Goal: Transaction & Acquisition: Download file/media

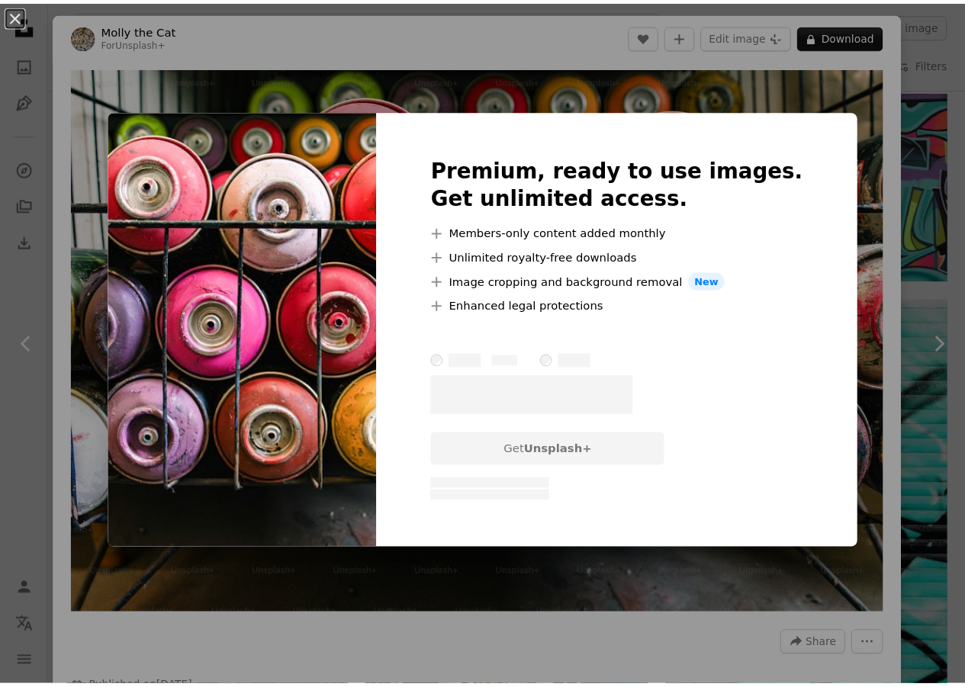
scroll to position [0, 503]
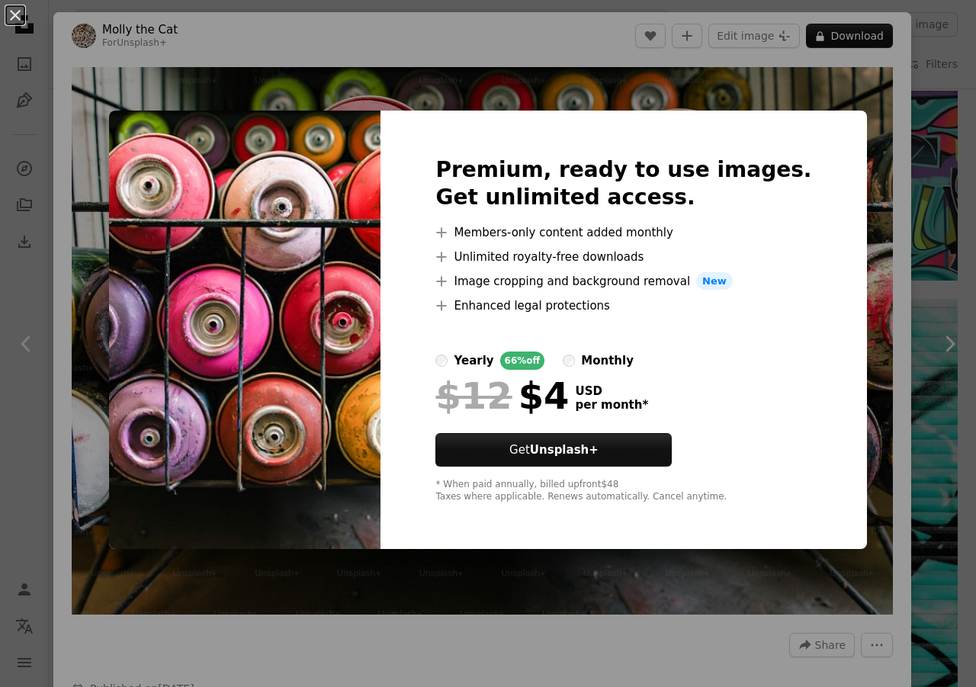
click at [236, 37] on div "An X shape Premium, ready to use images. Get unlimited access. A plus sign Memb…" at bounding box center [488, 343] width 976 height 687
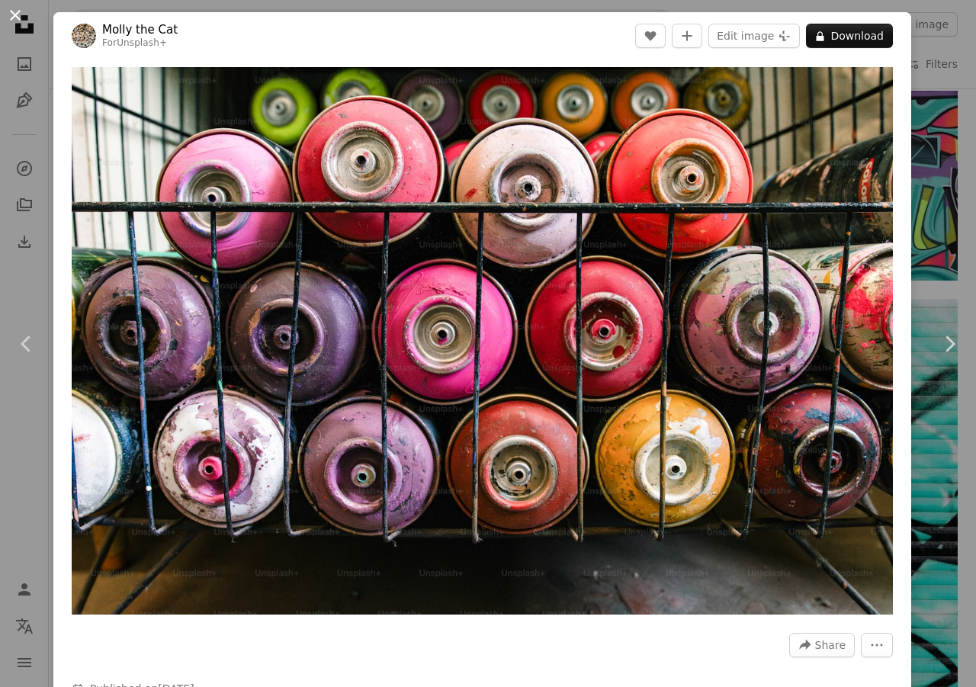
click at [18, 8] on button "An X shape" at bounding box center [15, 15] width 18 height 18
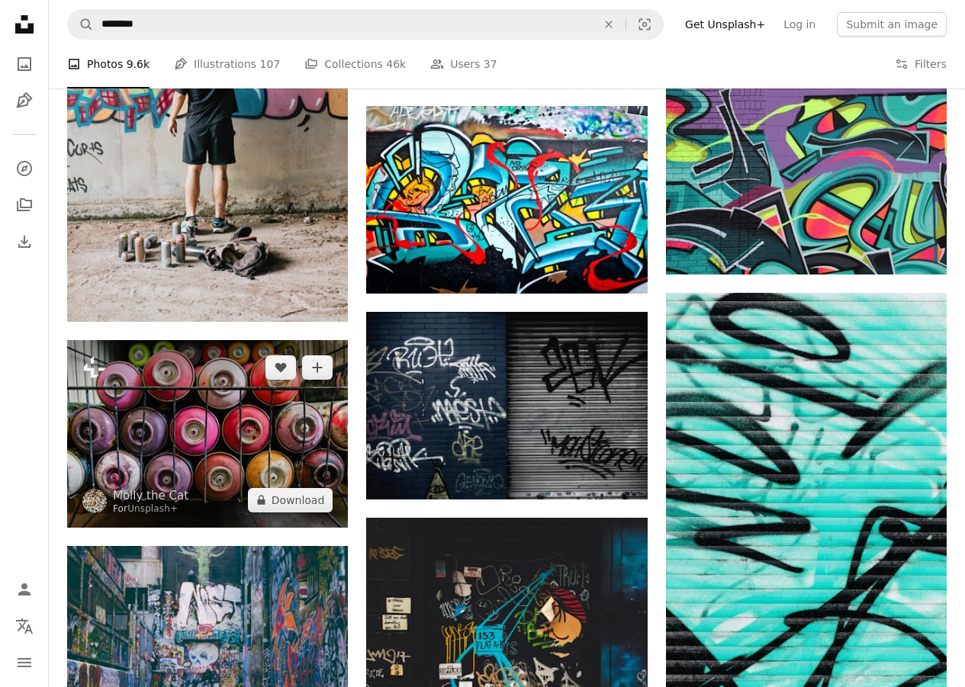
click at [157, 340] on img at bounding box center [207, 434] width 281 height 188
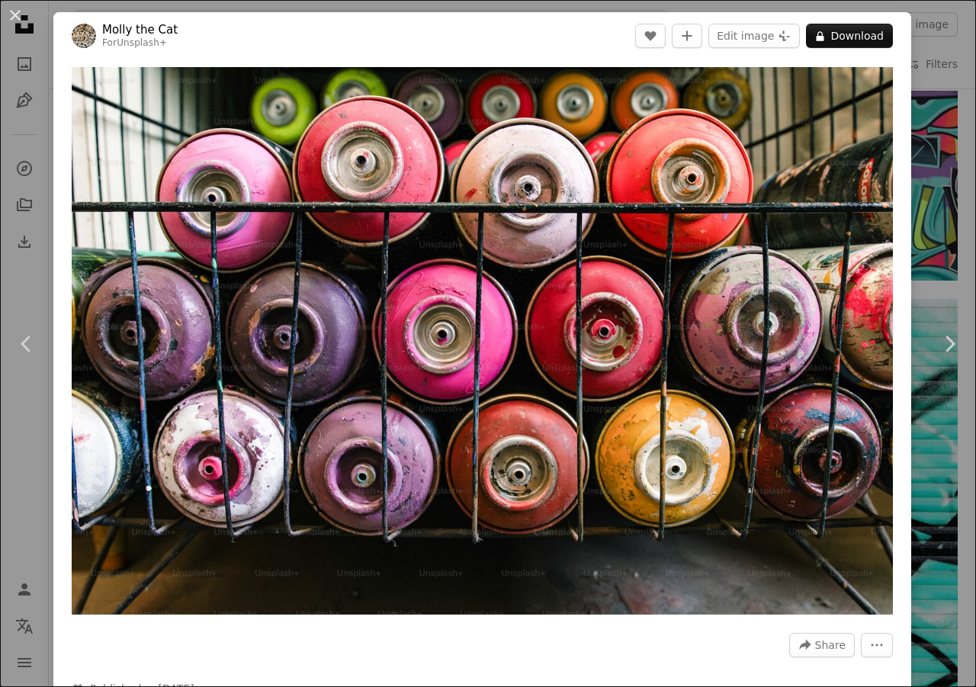
click at [6, 13] on button "An X shape" at bounding box center [15, 15] width 18 height 18
